Goal: Use online tool/utility: Utilize a website feature to perform a specific function

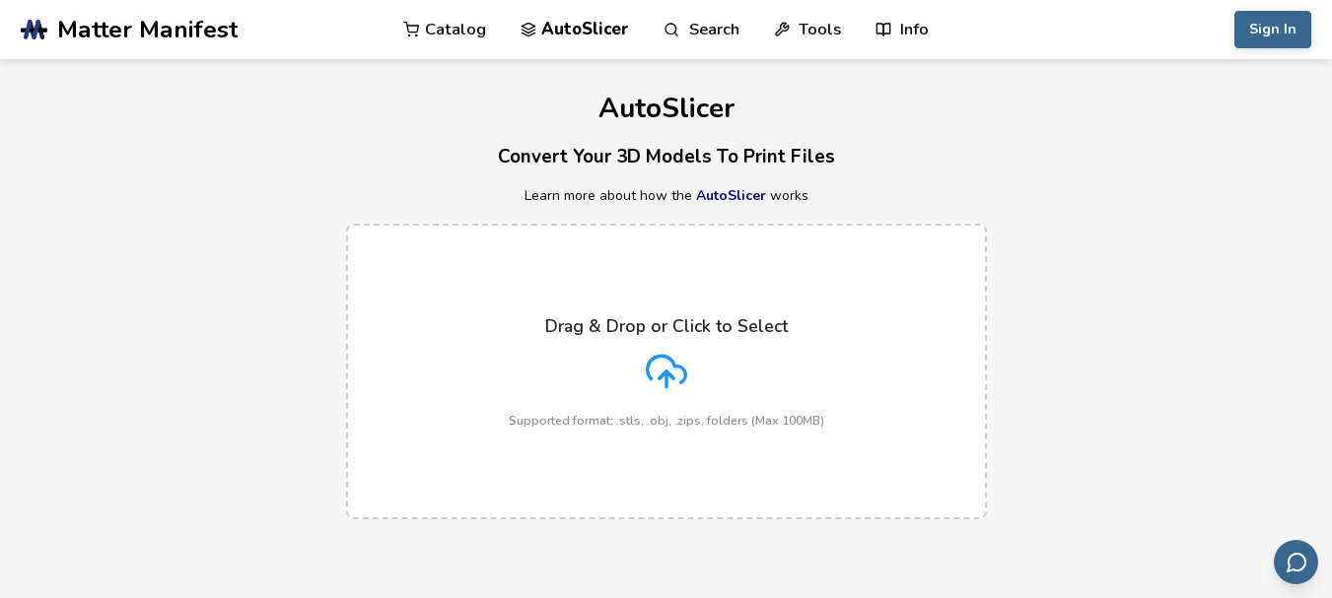
click at [710, 377] on div "Drag & Drop or Click to Select Supported format: .stls, .obj, .zips, folders (M…" at bounding box center [666, 371] width 315 height 111
click at [0, 0] on input "Drag & Drop or Click to Select Supported format: .stls, .obj, .zips, folders (M…" at bounding box center [0, 0] width 0 height 0
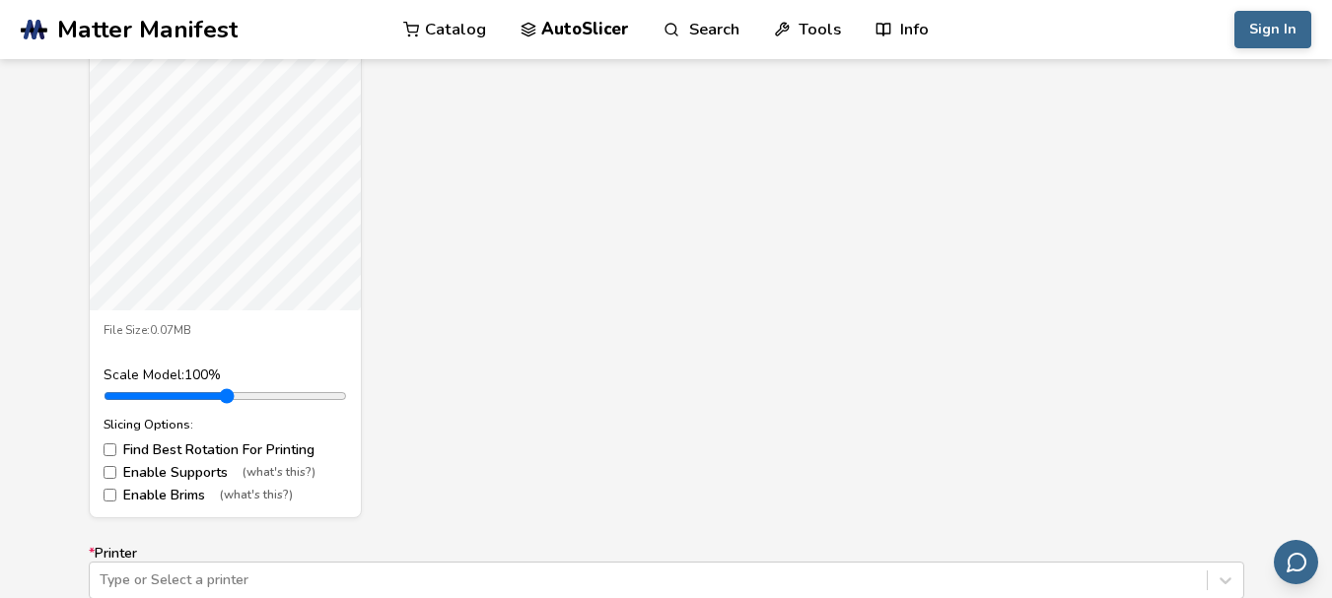
scroll to position [811, 0]
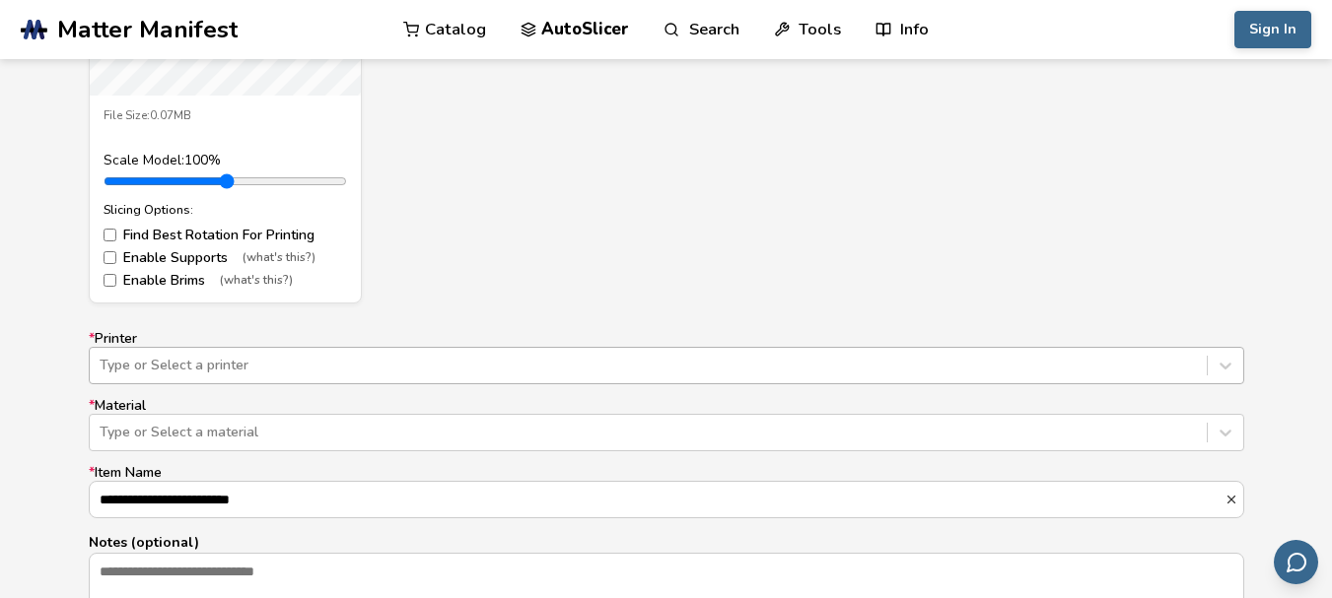
click at [552, 364] on div "Type or Select a printer" at bounding box center [666, 365] width 1155 height 37
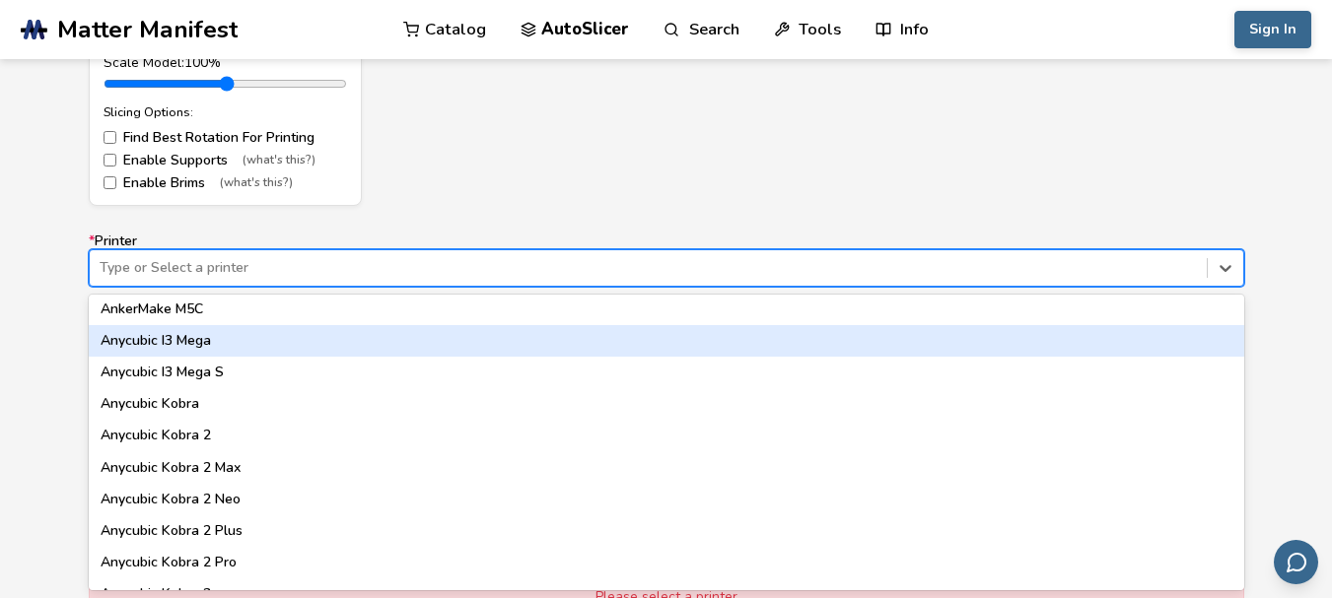
scroll to position [0, 0]
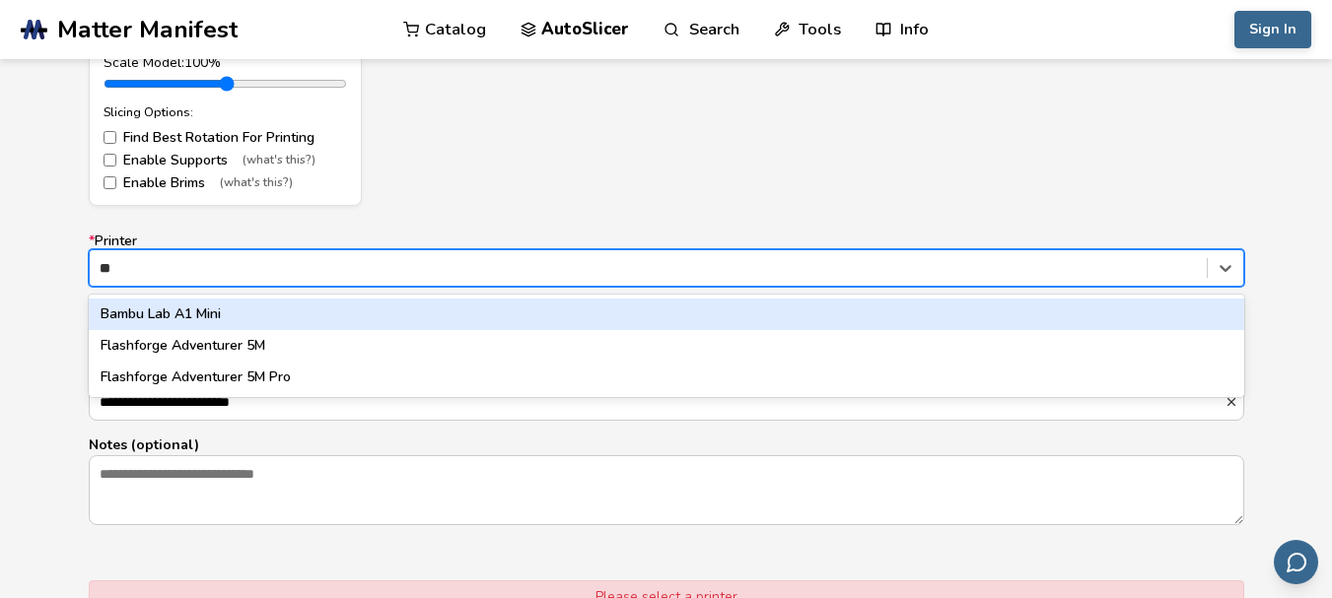
type input "*"
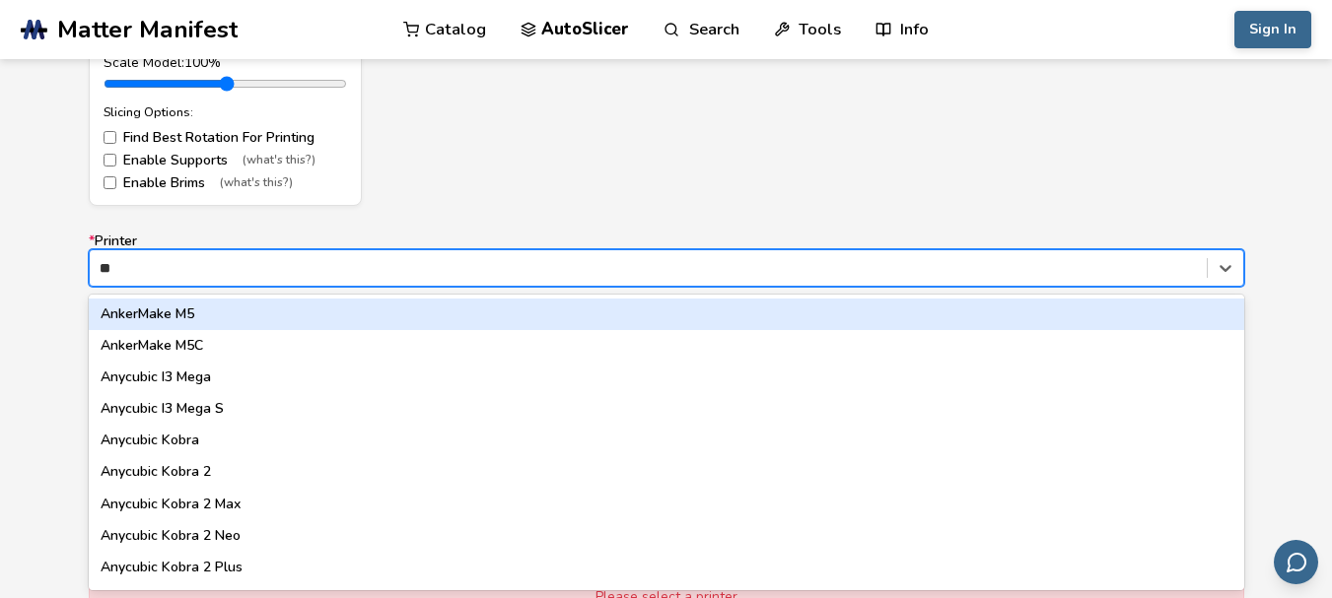
type input "***"
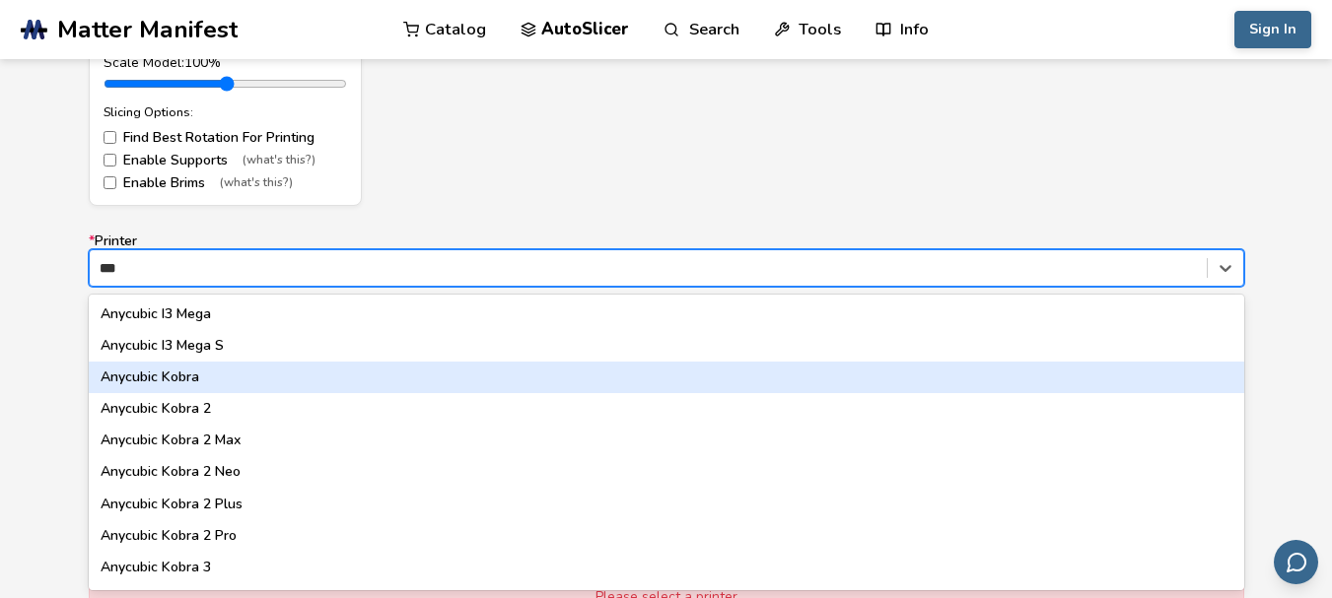
click at [511, 365] on div "Anycubic Kobra" at bounding box center [666, 378] width 1155 height 32
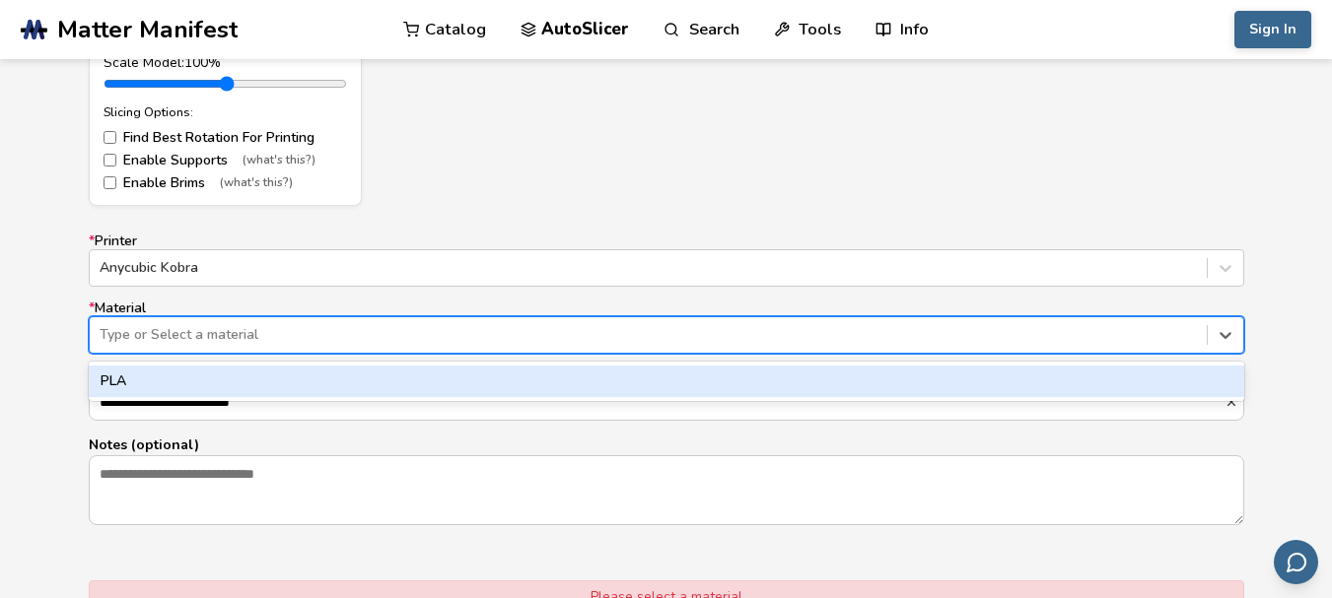
click at [394, 335] on div at bounding box center [648, 335] width 1097 height 20
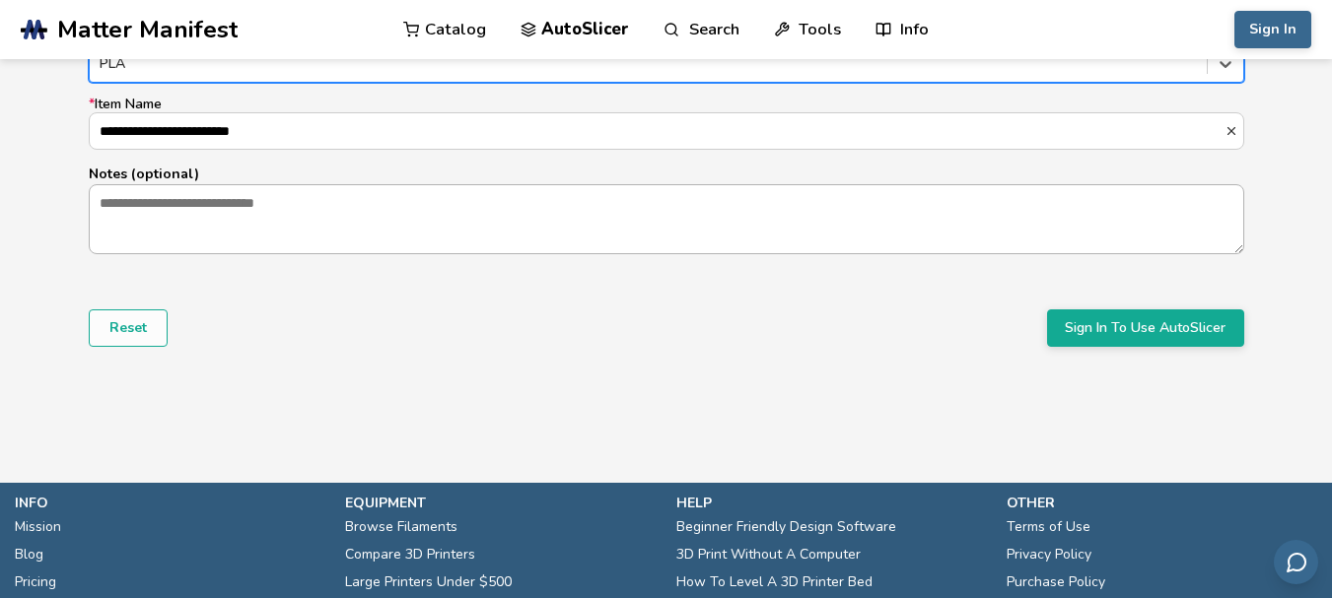
scroll to position [1394, 0]
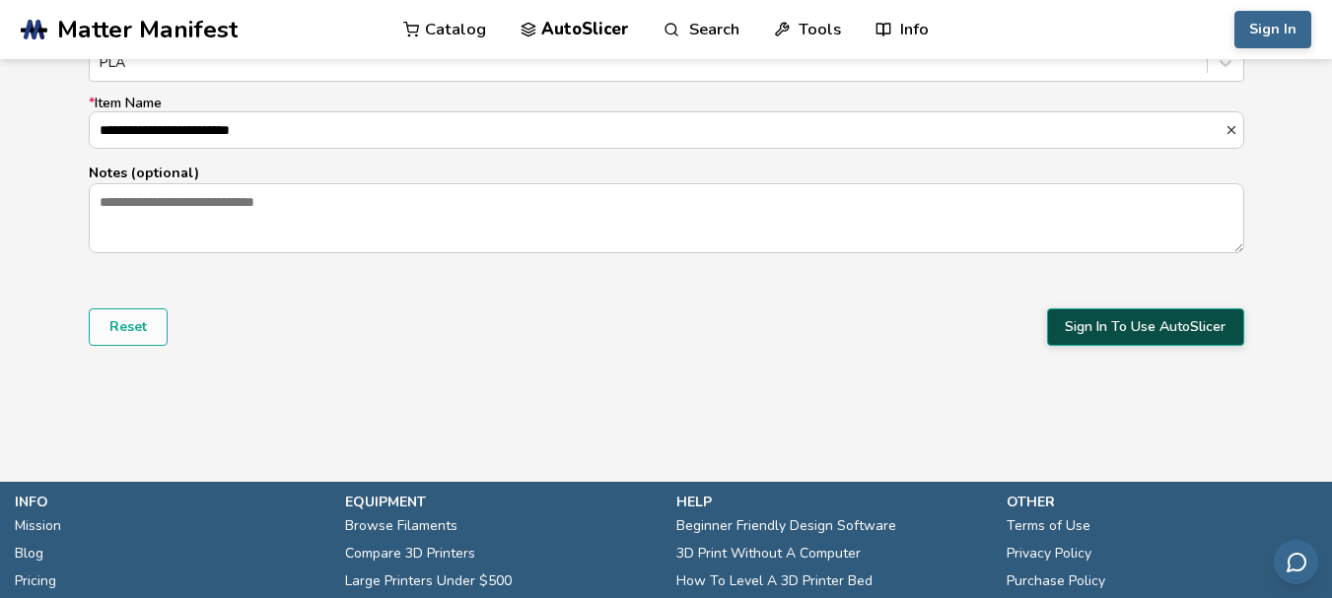
click at [1160, 328] on button "Sign In To Use AutoSlicer" at bounding box center [1145, 327] width 197 height 37
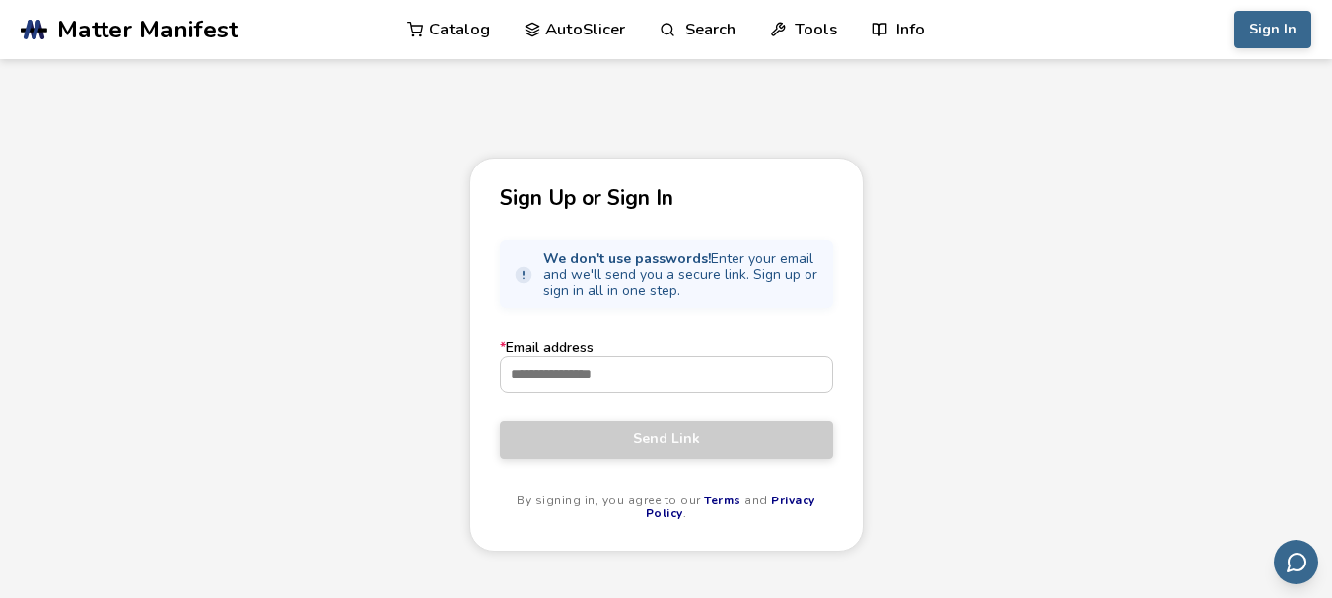
click at [1160, 328] on div "Sign Up or Sign In We don't use passwords! Enter your email and we'll send you …" at bounding box center [666, 429] width 1332 height 543
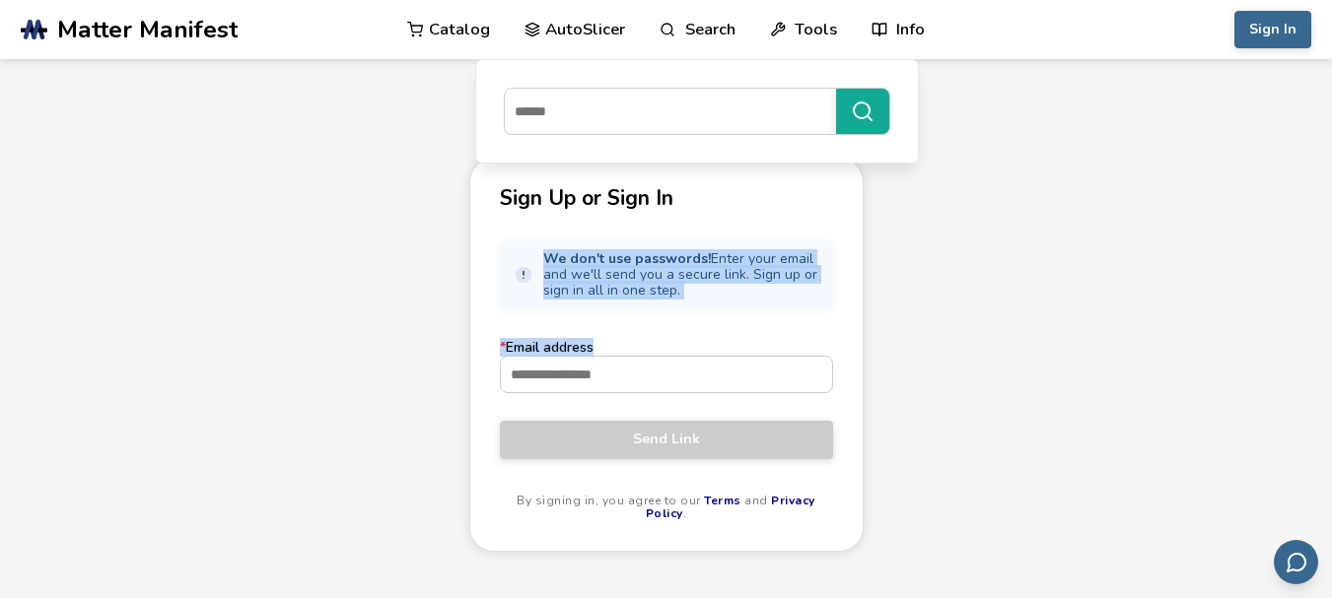
drag, startPoint x: 1160, startPoint y: 328, endPoint x: 440, endPoint y: -117, distance: 847.1
click at [440, 0] on html ".cls-1, .cls-2, .cls-3 { stroke-width: 0px; } .cls-2 { fill: #1d1e56; } .cls-3 …" at bounding box center [666, 299] width 1332 height 598
click at [704, 355] on label "* Email address" at bounding box center [666, 366] width 333 height 53
click at [704, 357] on input "* Email address" at bounding box center [666, 374] width 331 height 35
